Goal: Information Seeking & Learning: Learn about a topic

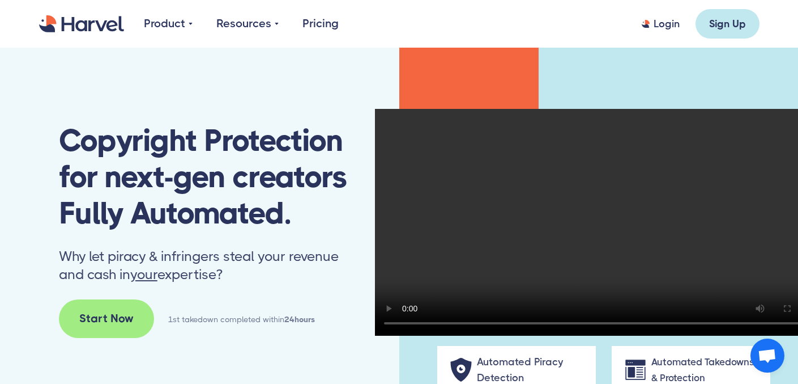
click at [315, 20] on link "Pricing" at bounding box center [321, 23] width 36 height 17
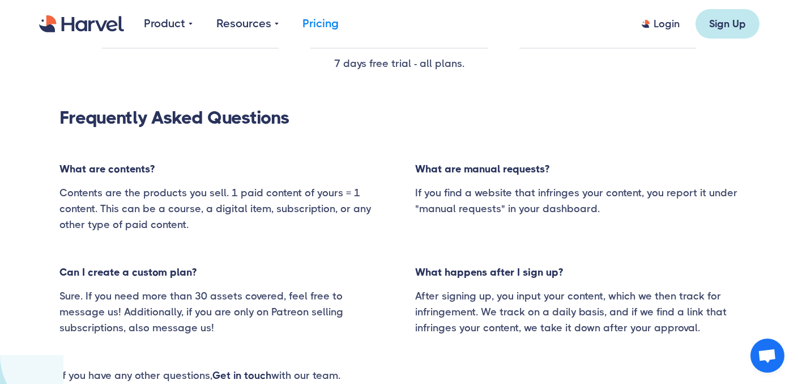
scroll to position [818, 0]
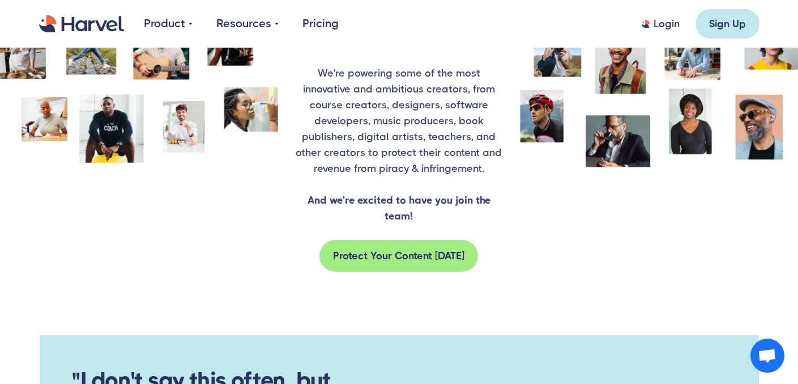
scroll to position [1800, 0]
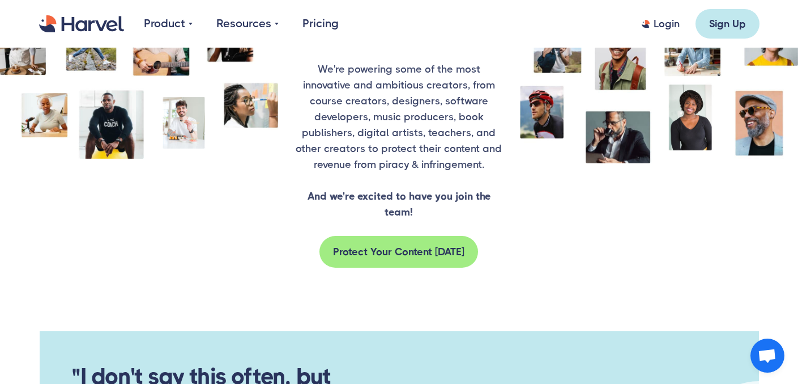
click at [321, 25] on link "Pricing" at bounding box center [321, 23] width 36 height 17
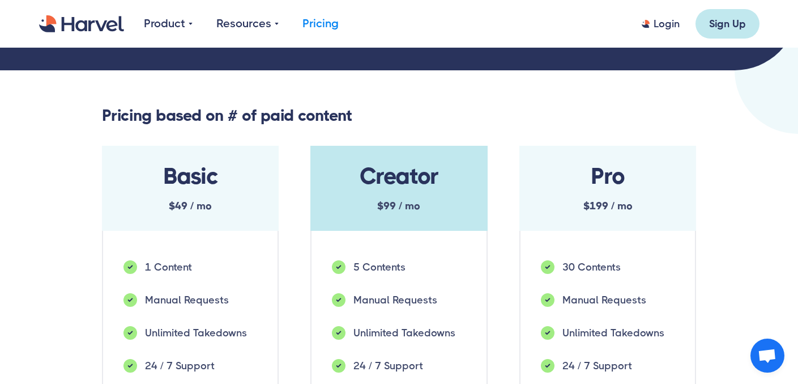
scroll to position [253, 0]
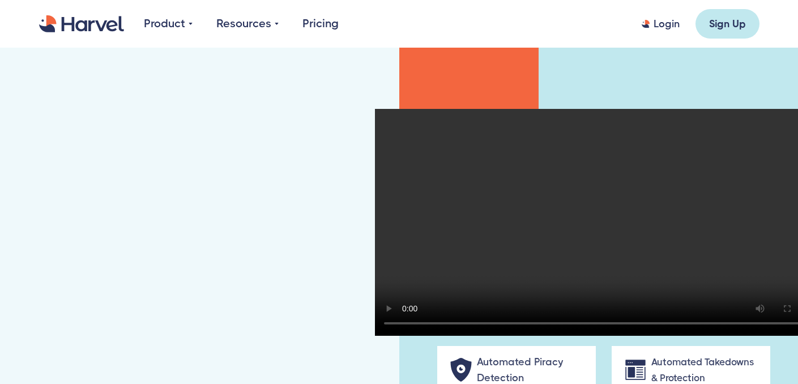
scroll to position [1800, 0]
